Goal: Find specific page/section: Find specific page/section

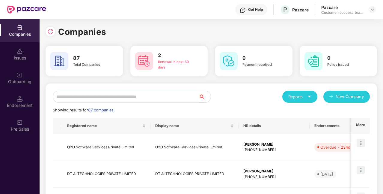
drag, startPoint x: 99, startPoint y: 98, endPoint x: 92, endPoint y: 97, distance: 6.7
click at [92, 97] on input "text" at bounding box center [126, 97] width 146 height 12
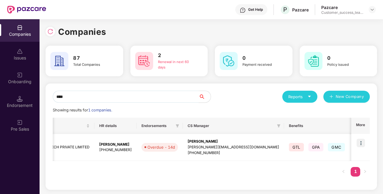
scroll to position [0, 115]
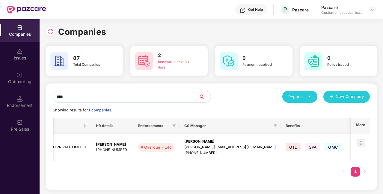
type input "****"
click at [358, 146] on img at bounding box center [361, 143] width 8 height 8
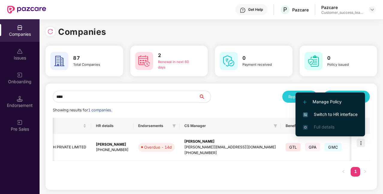
click at [347, 111] on span "Switch to HR interface" at bounding box center [330, 114] width 55 height 7
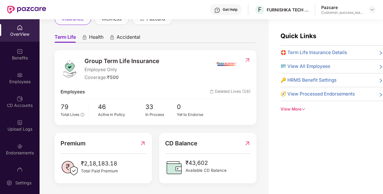
scroll to position [50, 0]
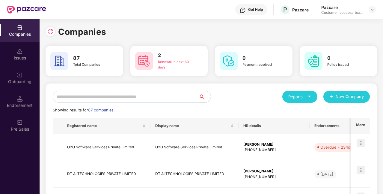
click at [87, 94] on input "text" at bounding box center [126, 97] width 146 height 12
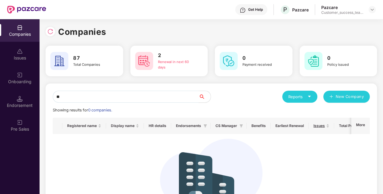
type input "*"
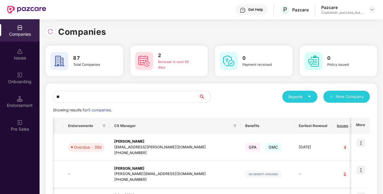
scroll to position [0, 251]
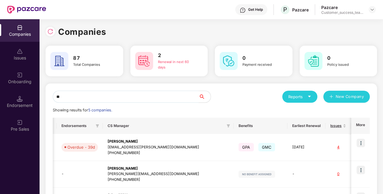
type input "*"
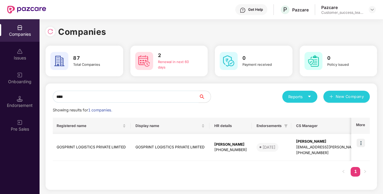
scroll to position [0, 0]
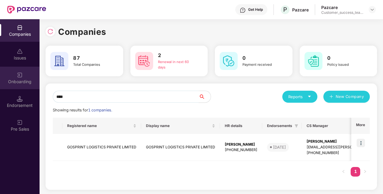
type input "****"
click at [28, 69] on div "Onboarding" at bounding box center [20, 78] width 40 height 23
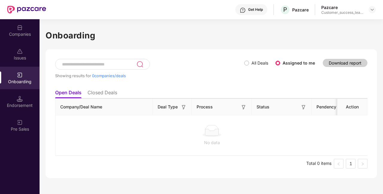
click at [96, 65] on input at bounding box center [99, 64] width 75 height 5
type input "*"
click at [250, 59] on div "All Deals Assigned to me" at bounding box center [283, 63] width 76 height 10
click at [103, 62] on input "*" at bounding box center [99, 64] width 75 height 5
type input "*"
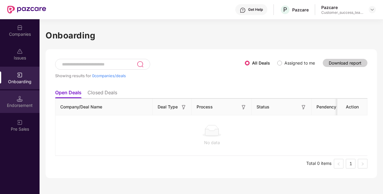
click at [27, 97] on div "Endorsement" at bounding box center [20, 101] width 40 height 23
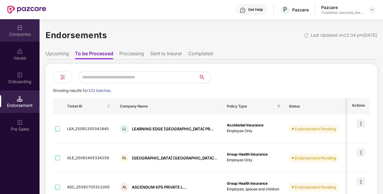
click at [25, 38] on div "Companies" at bounding box center [20, 30] width 40 height 23
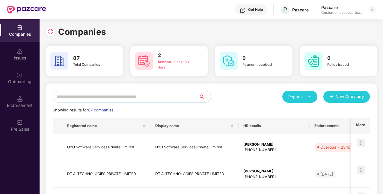
click at [119, 97] on input "text" at bounding box center [126, 97] width 146 height 12
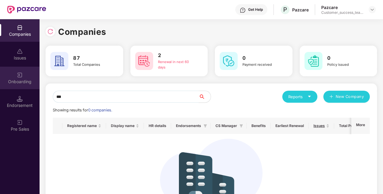
type input "***"
click at [18, 74] on img at bounding box center [20, 75] width 6 height 6
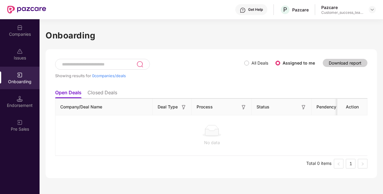
click at [254, 63] on label "All Deals" at bounding box center [260, 62] width 17 height 5
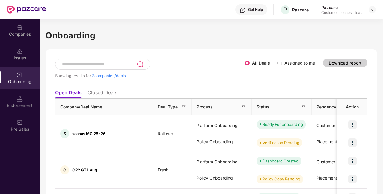
click at [111, 64] on input at bounding box center [99, 64] width 75 height 5
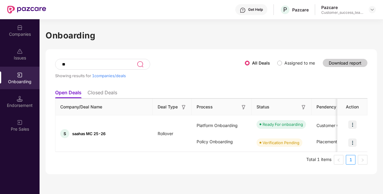
type input "*"
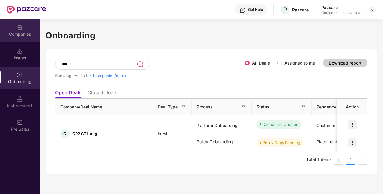
type input "***"
click at [20, 36] on div "Companies" at bounding box center [20, 34] width 40 height 6
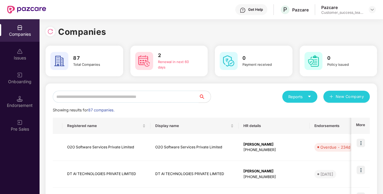
click at [113, 99] on input "text" at bounding box center [126, 97] width 146 height 12
